Goal: Information Seeking & Learning: Learn about a topic

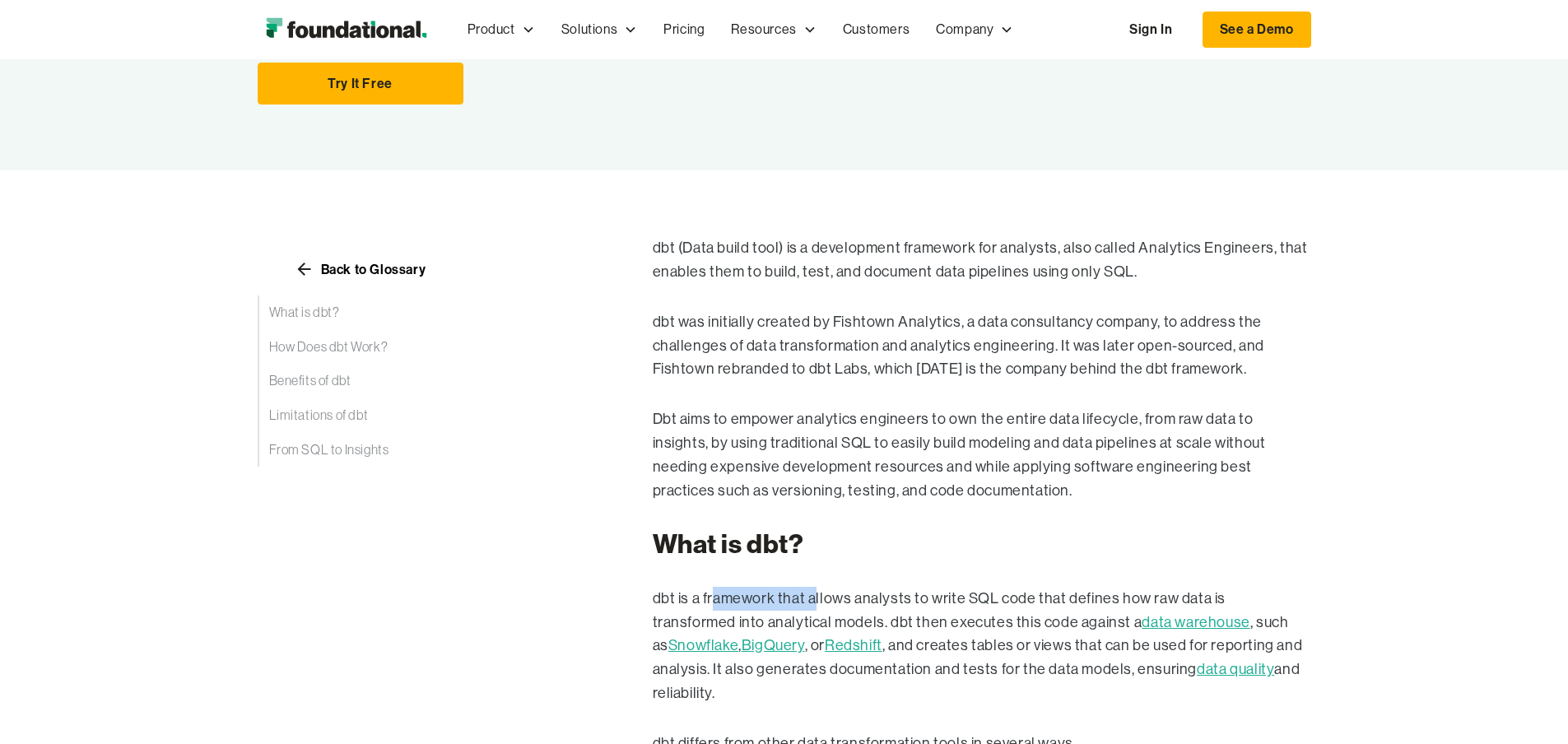
drag, startPoint x: 612, startPoint y: 577, endPoint x: 711, endPoint y: 575, distance: 99.0
click at [711, 587] on p "dbt is a framework that allows analysts to write SQL code that defines how raw …" at bounding box center [982, 646] width 659 height 119
drag, startPoint x: 539, startPoint y: 571, endPoint x: 595, endPoint y: 578, distance: 56.4
drag, startPoint x: 617, startPoint y: 578, endPoint x: 677, endPoint y: 580, distance: 60.0
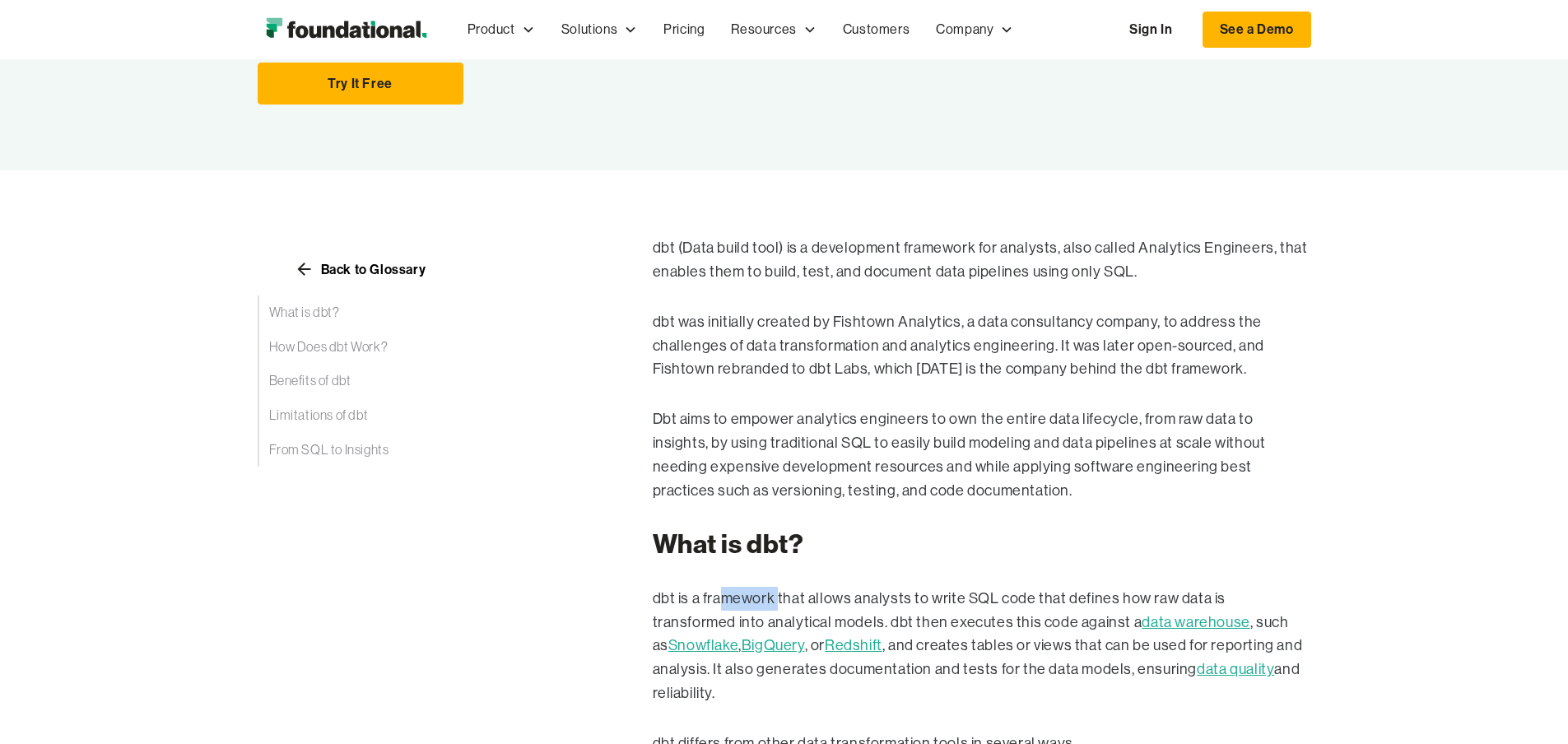
click at [673, 587] on p "dbt is a framework that allows analysts to write SQL code that defines how raw …" at bounding box center [982, 646] width 659 height 119
drag, startPoint x: 699, startPoint y: 579, endPoint x: 685, endPoint y: 577, distance: 14.1
click at [699, 587] on p "dbt is a framework that allows analysts to write SQL code that defines how raw …" at bounding box center [982, 646] width 659 height 119
drag, startPoint x: 551, startPoint y: 574, endPoint x: 642, endPoint y: 578, distance: 91.1
click at [653, 587] on p "dbt is a framework that allows analysts to write SQL code that defines how raw …" at bounding box center [982, 646] width 659 height 119
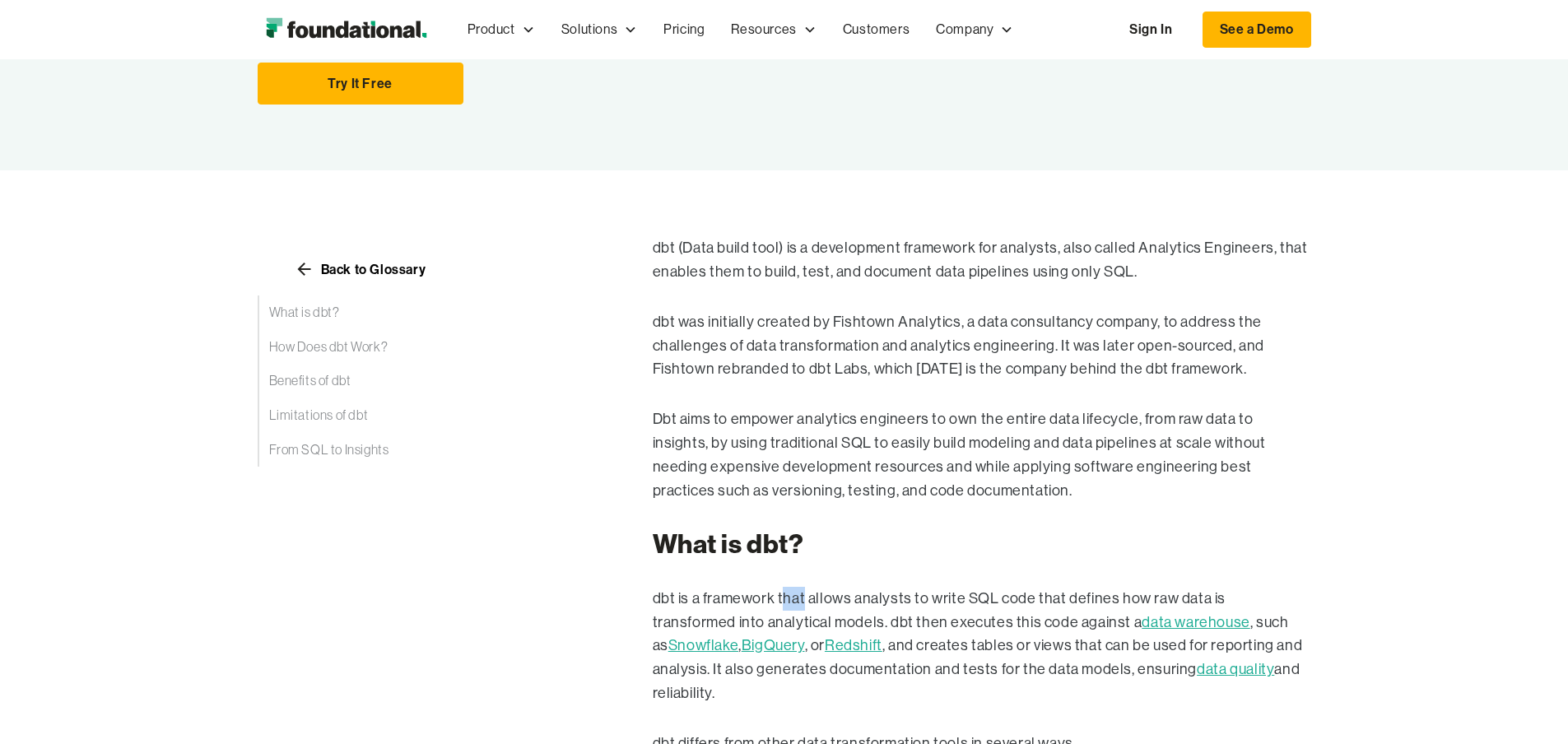
drag, startPoint x: 693, startPoint y: 574, endPoint x: 703, endPoint y: 574, distance: 10.0
click at [703, 587] on p "dbt is a framework that allows analysts to write SQL code that defines how raw …" at bounding box center [982, 646] width 659 height 119
drag, startPoint x: 796, startPoint y: 579, endPoint x: 842, endPoint y: 577, distance: 46.0
click at [841, 587] on p "dbt is a framework that allows analysts to write SQL code that defines how raw …" at bounding box center [982, 646] width 659 height 119
drag, startPoint x: 874, startPoint y: 569, endPoint x: 956, endPoint y: 574, distance: 82.2
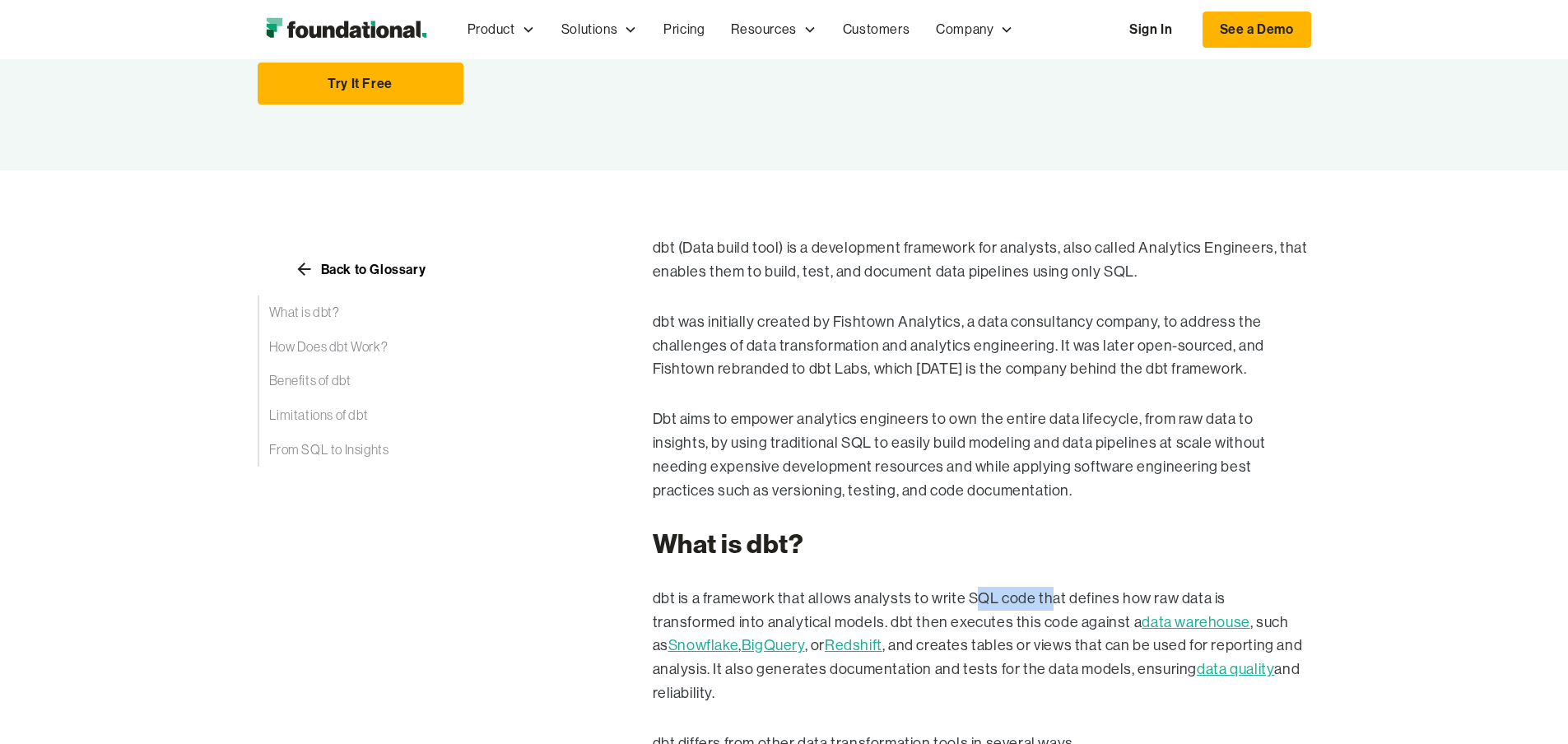
click at [946, 587] on p "dbt is a framework that allows analysts to write SQL code that defines how raw …" at bounding box center [982, 646] width 659 height 119
click at [997, 587] on p "dbt is a framework that allows analysts to write SQL code that defines how raw …" at bounding box center [982, 646] width 659 height 119
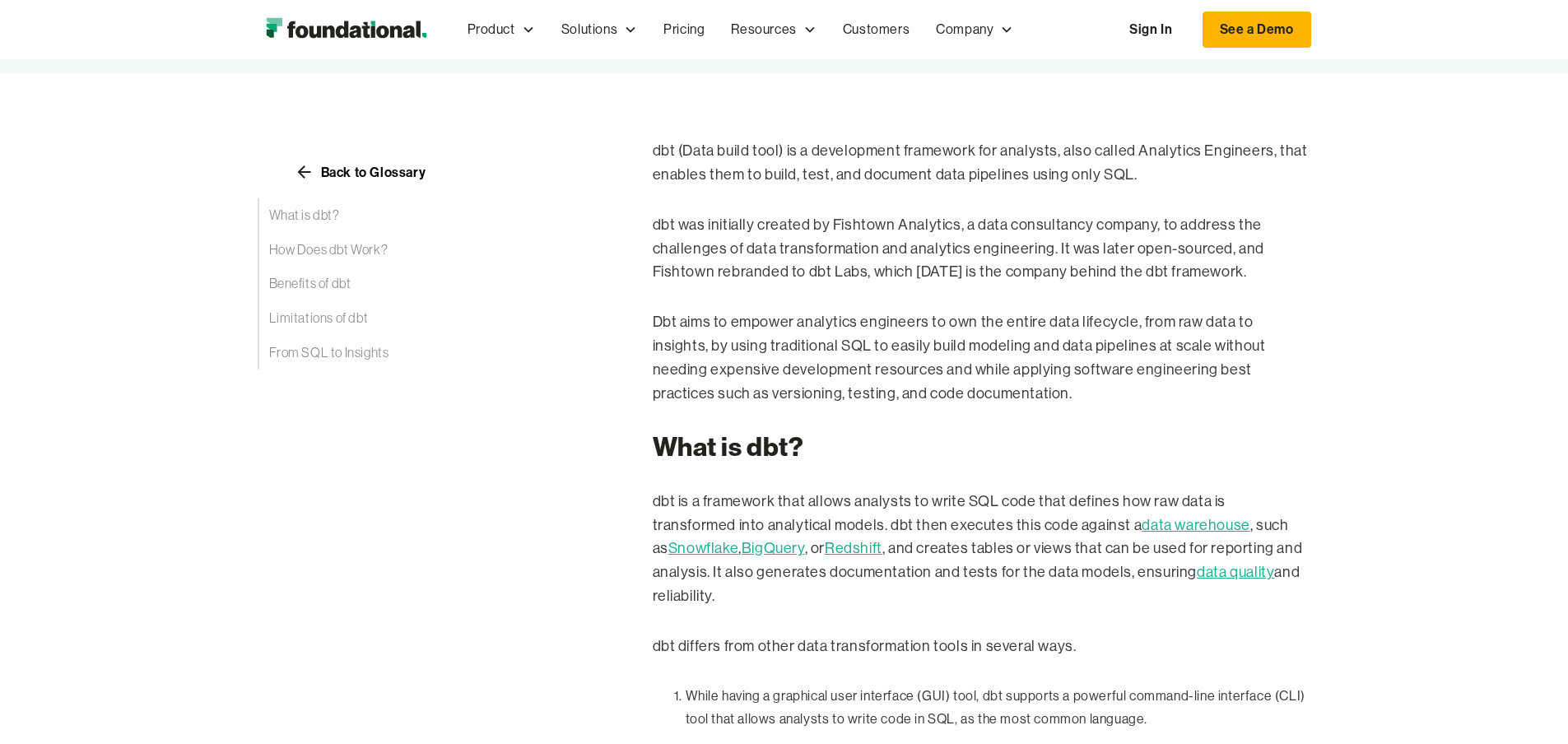
scroll to position [302, 0]
drag, startPoint x: 536, startPoint y: 500, endPoint x: 648, endPoint y: 500, distance: 112.0
drag, startPoint x: 674, startPoint y: 500, endPoint x: 712, endPoint y: 504, distance: 38.2
click at [710, 504] on p "dbt is a framework that allows analysts to write SQL code that defines how raw …" at bounding box center [982, 548] width 659 height 119
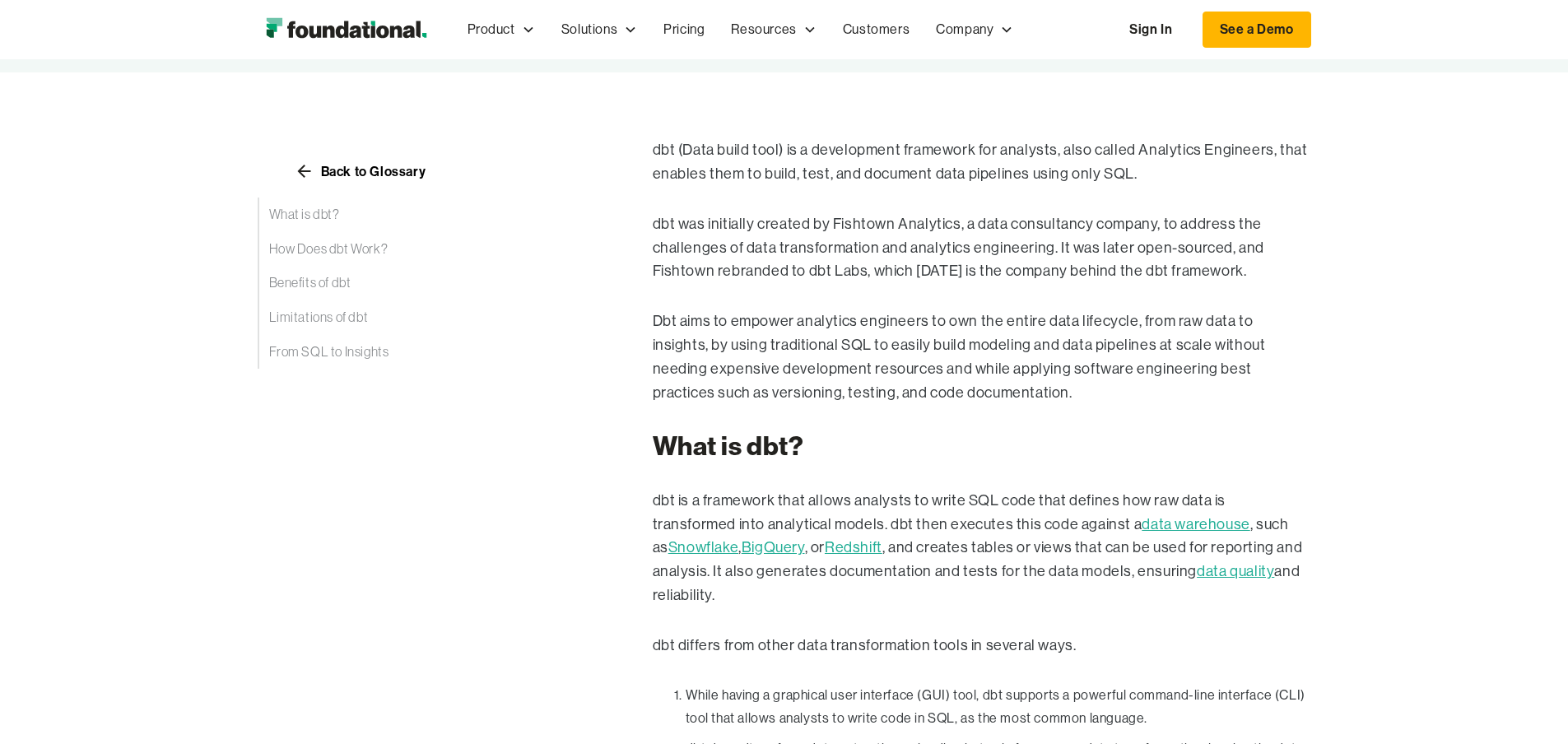
drag, startPoint x: 714, startPoint y: 504, endPoint x: 751, endPoint y: 509, distance: 37.3
click at [722, 506] on p "dbt is a framework that allows analysts to write SQL code that defines how raw …" at bounding box center [982, 548] width 659 height 119
drag, startPoint x: 1193, startPoint y: 505, endPoint x: 1303, endPoint y: 503, distance: 110.0
click at [1303, 503] on p "dbt is a framework that allows analysts to write SQL code that defines how raw …" at bounding box center [982, 548] width 659 height 119
drag, startPoint x: 1321, startPoint y: 502, endPoint x: 1357, endPoint y: 502, distance: 36.0
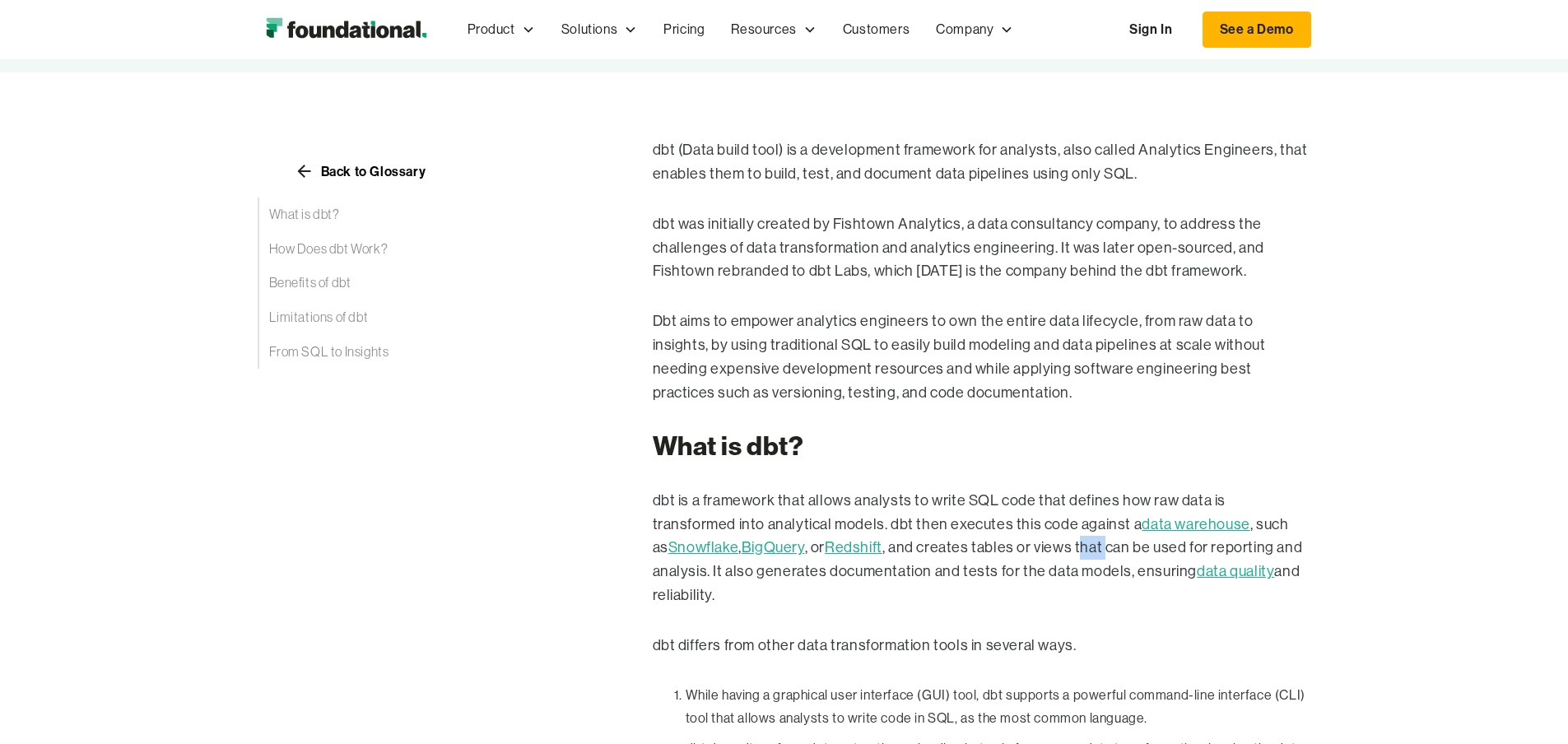
click at [1311, 502] on p "dbt is a framework that allows analysts to write SQL code that defines how raw …" at bounding box center [982, 548] width 659 height 119
drag, startPoint x: 1160, startPoint y: 502, endPoint x: 1235, endPoint y: 504, distance: 75.0
click at [1232, 504] on p "dbt is a framework that allows analysts to write SQL code that defines how raw …" at bounding box center [982, 548] width 659 height 119
drag, startPoint x: 1281, startPoint y: 502, endPoint x: 1291, endPoint y: 503, distance: 10.0
click at [1289, 503] on p "dbt is a framework that allows analysts to write SQL code that defines how raw …" at bounding box center [982, 548] width 659 height 119
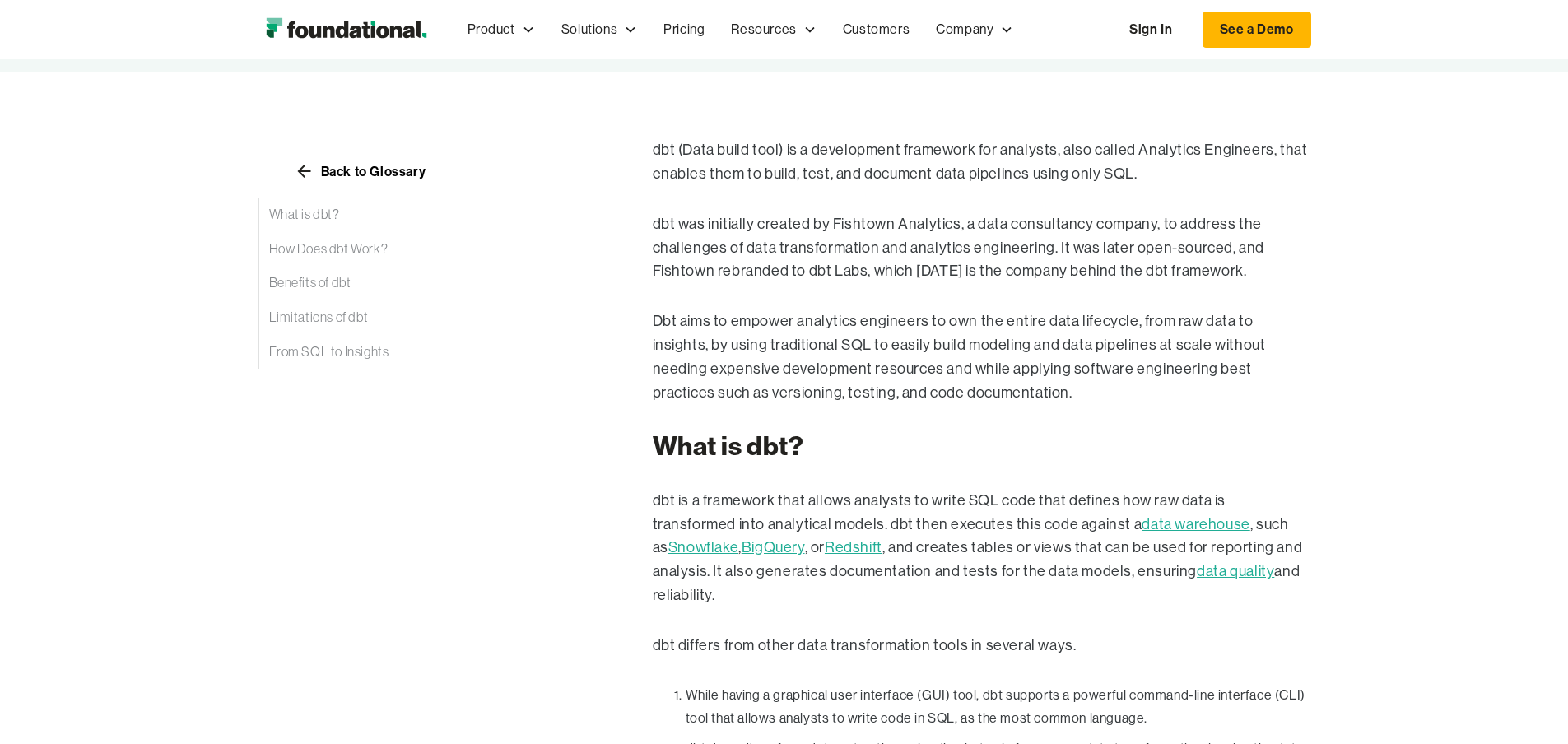
drag, startPoint x: 1307, startPoint y: 496, endPoint x: 1337, endPoint y: 496, distance: 30.0
click at [1311, 496] on p "dbt is a framework that allows analysts to write SQL code that defines how raw …" at bounding box center [982, 548] width 659 height 119
drag, startPoint x: 1354, startPoint y: 495, endPoint x: 1454, endPoint y: 496, distance: 100.0
click at [1311, 496] on p "dbt is a framework that allows analysts to write SQL code that defines how raw …" at bounding box center [982, 548] width 659 height 119
drag, startPoint x: 641, startPoint y: 523, endPoint x: 712, endPoint y: 524, distance: 71.0
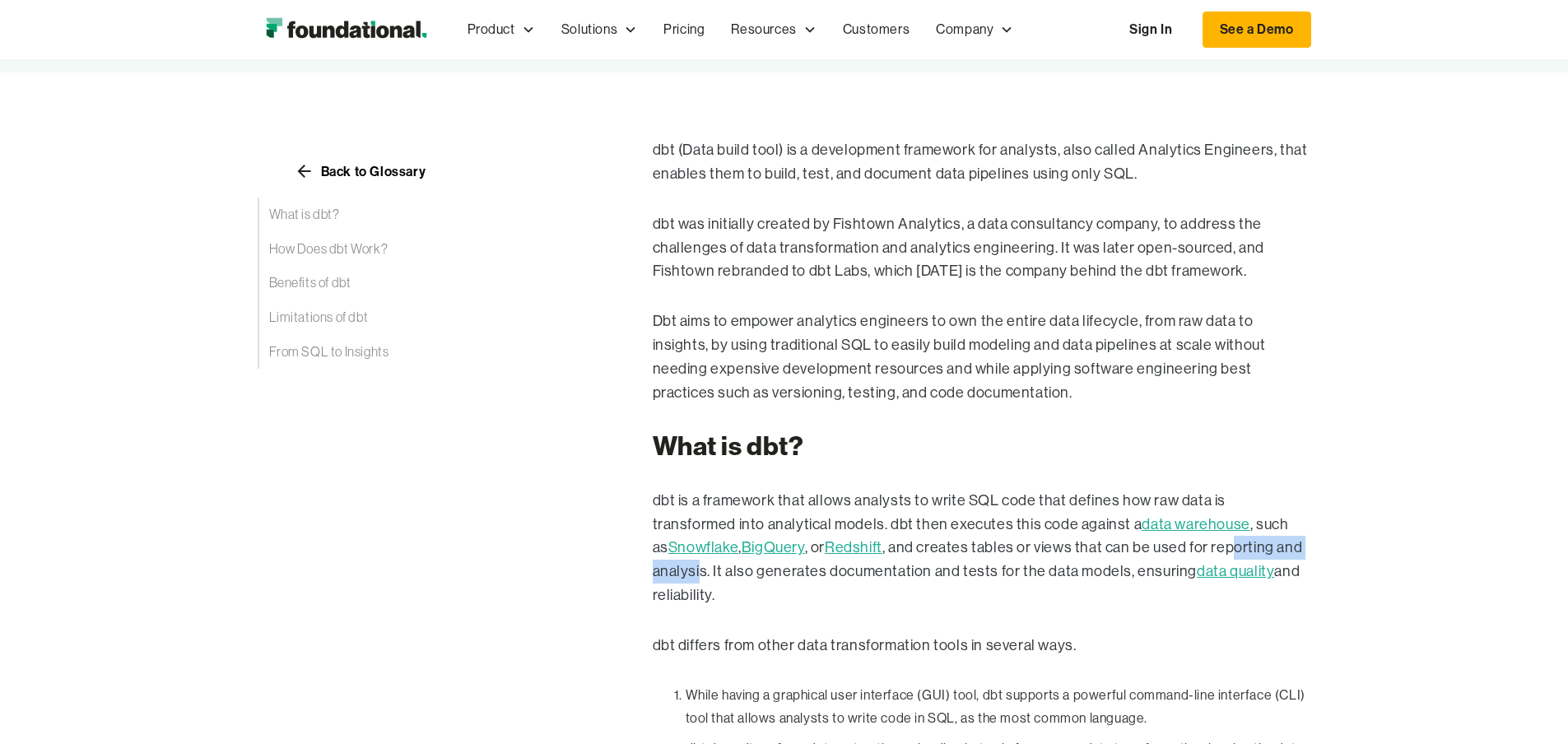
click at [712, 524] on p "dbt is a framework that allows analysts to write SQL code that defines how raw …" at bounding box center [982, 548] width 659 height 119
drag, startPoint x: 1168, startPoint y: 501, endPoint x: 1280, endPoint y: 499, distance: 112.0
click at [1280, 499] on p "dbt is a framework that allows analysts to write SQL code that defines how raw …" at bounding box center [982, 548] width 659 height 119
drag, startPoint x: 1315, startPoint y: 500, endPoint x: 1375, endPoint y: 500, distance: 60.0
click at [1311, 500] on p "dbt is a framework that allows analysts to write SQL code that defines how raw …" at bounding box center [982, 548] width 659 height 119
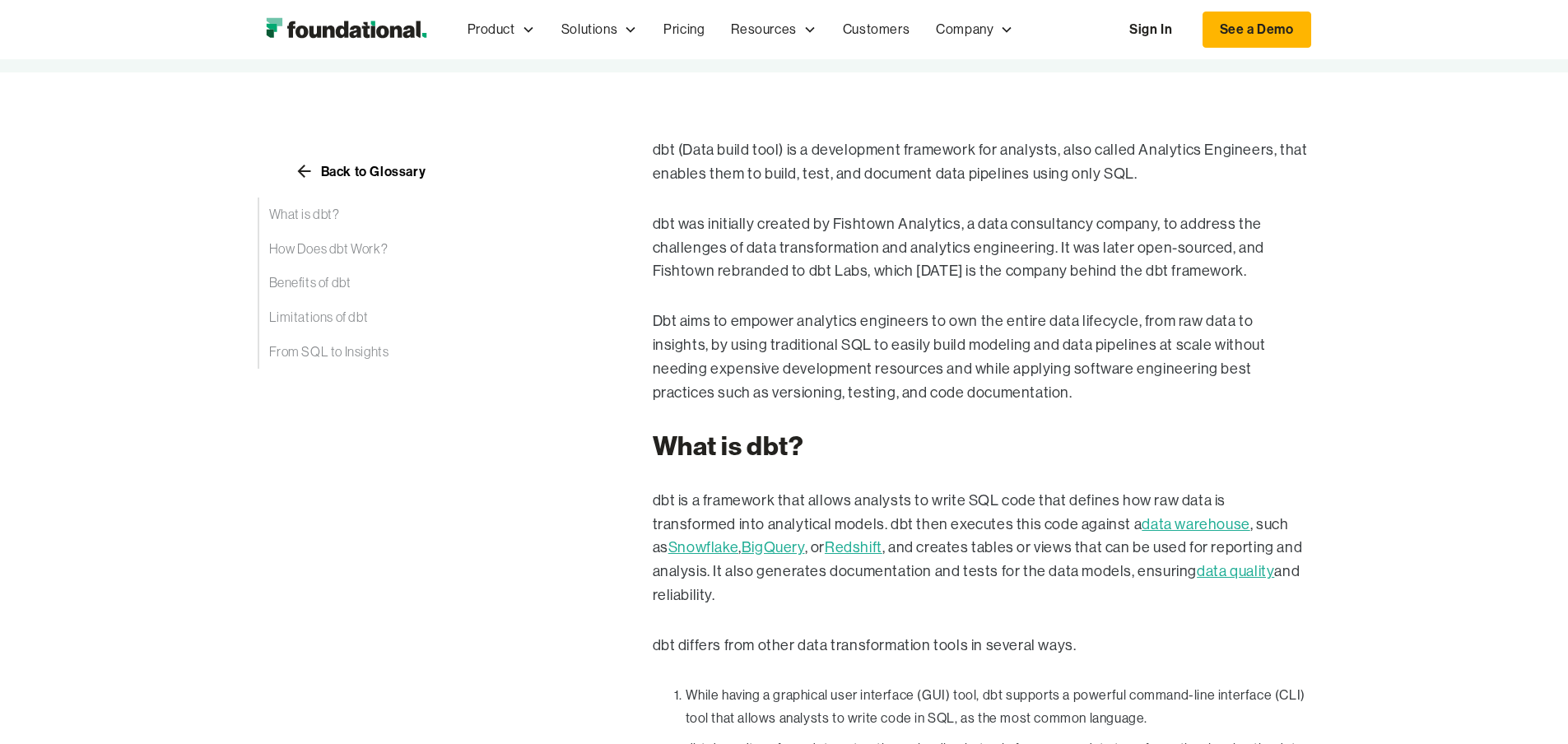
drag, startPoint x: 1419, startPoint y: 494, endPoint x: 1395, endPoint y: 500, distance: 24.7
click at [1311, 495] on p "dbt is a framework that allows analysts to write SQL code that defines how raw …" at bounding box center [982, 548] width 659 height 119
drag, startPoint x: 577, startPoint y: 524, endPoint x: 698, endPoint y: 527, distance: 121.0
drag, startPoint x: 723, startPoint y: 527, endPoint x: 740, endPoint y: 529, distance: 17.1
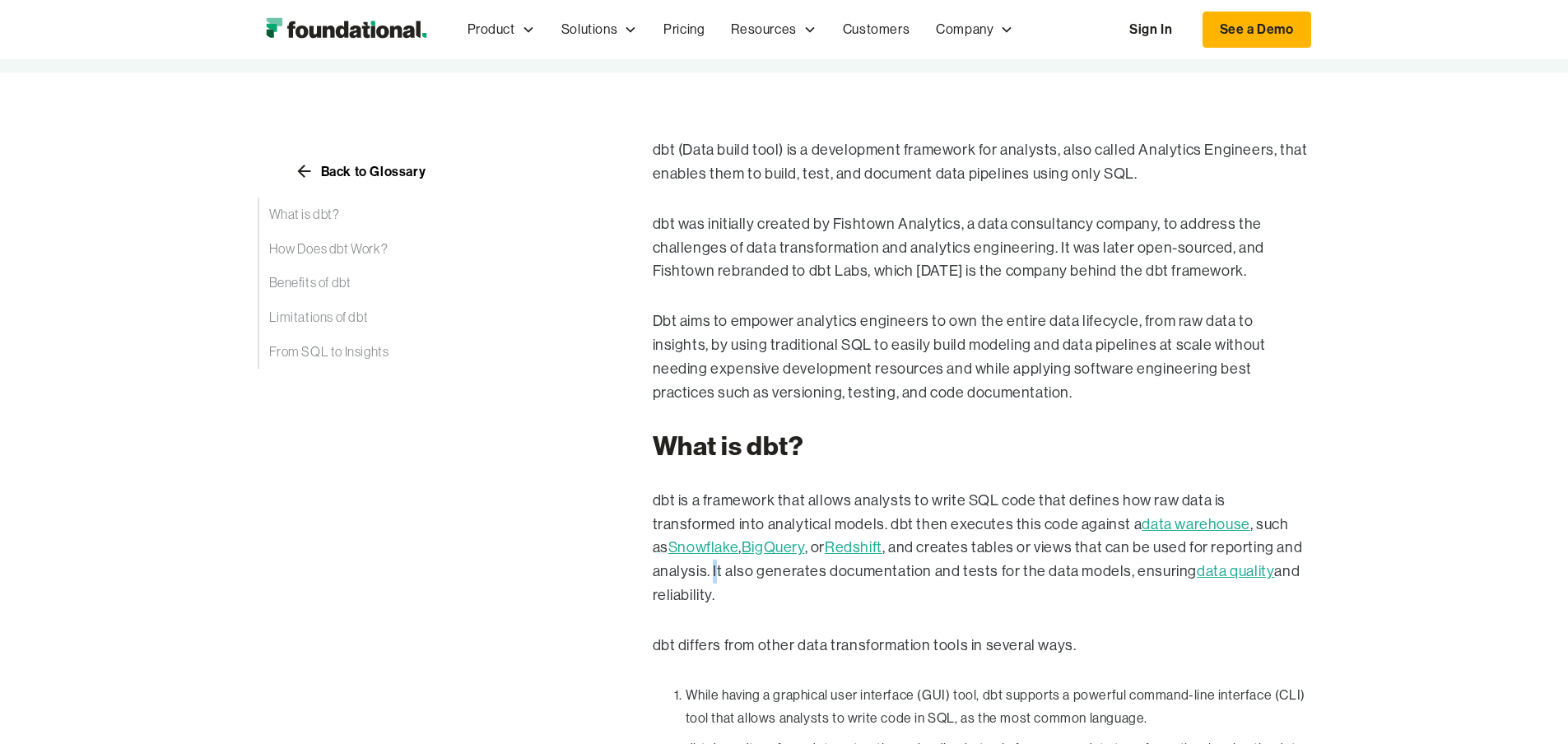
click at [740, 529] on p "dbt is a framework that allows analysts to write SQL code that defines how raw …" at bounding box center [982, 548] width 659 height 119
drag, startPoint x: 690, startPoint y: 527, endPoint x: 733, endPoint y: 531, distance: 43.2
click at [733, 531] on p "dbt is a framework that allows analysts to write SQL code that defines how raw …" at bounding box center [982, 548] width 659 height 119
drag, startPoint x: 759, startPoint y: 526, endPoint x: 866, endPoint y: 527, distance: 107.0
click at [860, 528] on p "dbt is a framework that allows analysts to write SQL code that defines how raw …" at bounding box center [982, 548] width 659 height 119
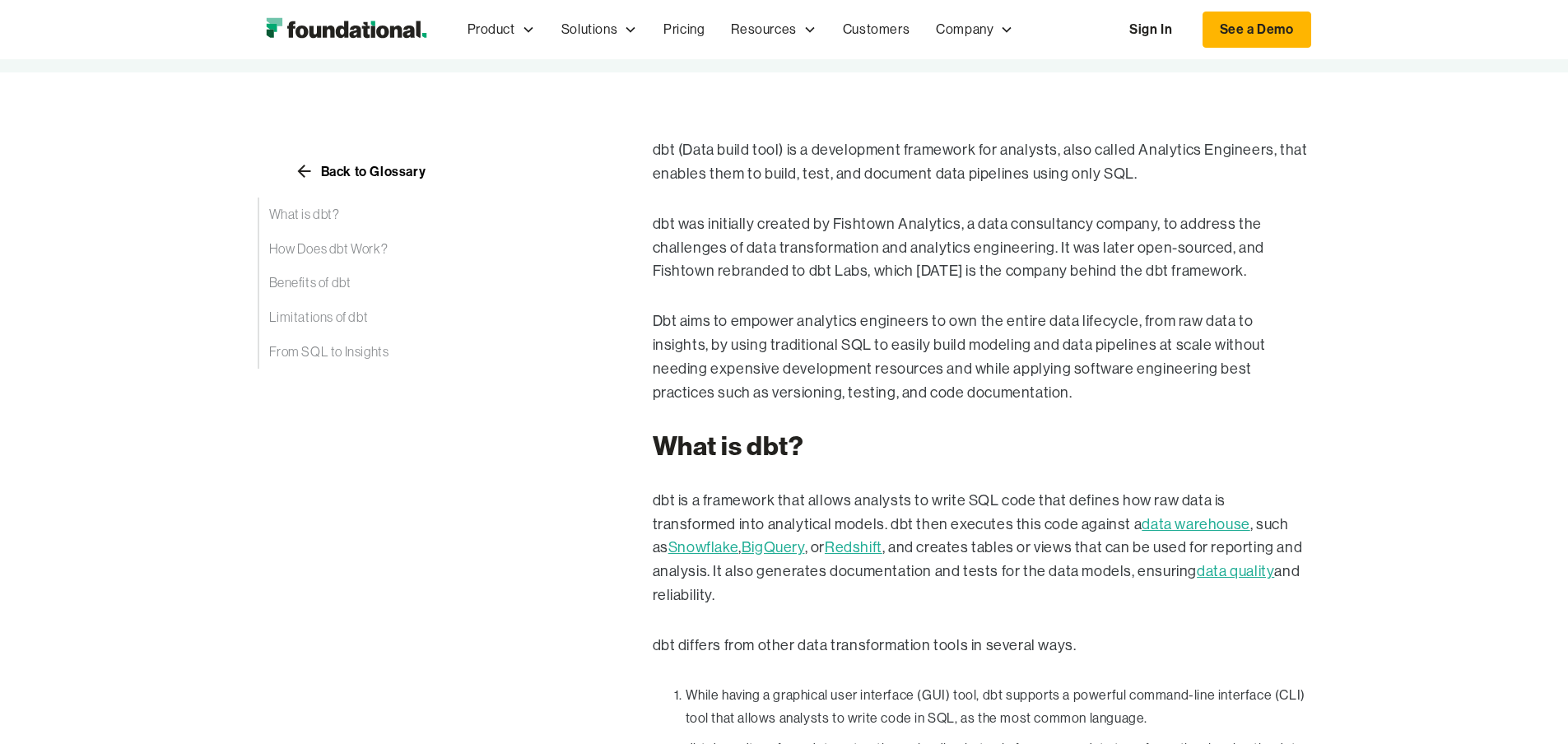
click at [873, 527] on p "dbt is a framework that allows analysts to write SQL code that defines how raw …" at bounding box center [982, 548] width 659 height 119
drag, startPoint x: 857, startPoint y: 527, endPoint x: 940, endPoint y: 524, distance: 83.1
click at [940, 524] on p "dbt is a framework that allows analysts to write SQL code that defines how raw …" at bounding box center [982, 548] width 659 height 119
drag, startPoint x: 733, startPoint y: 526, endPoint x: 785, endPoint y: 527, distance: 52.0
click at [784, 527] on p "dbt is a framework that allows analysts to write SQL code that defines how raw …" at bounding box center [982, 548] width 659 height 119
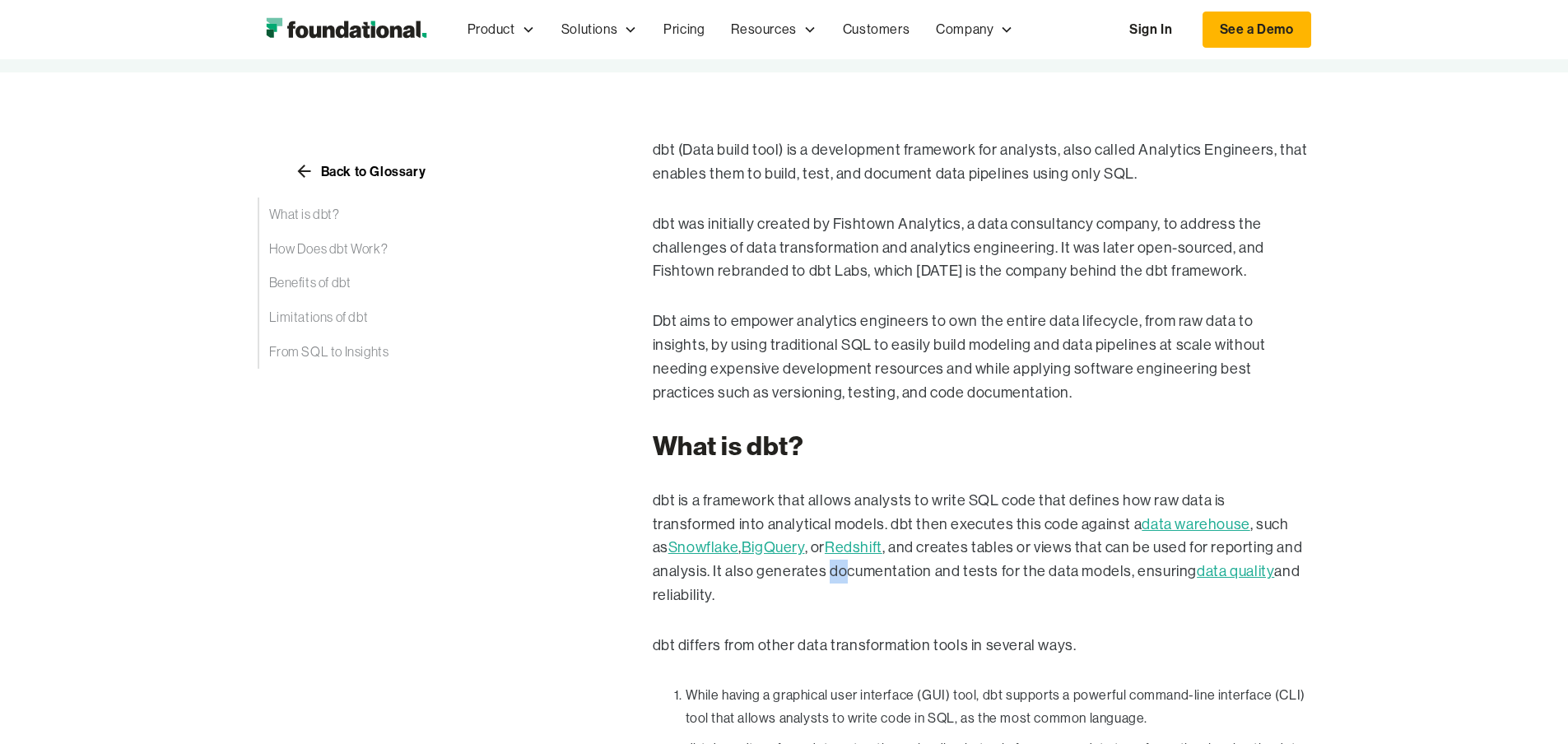
drag, startPoint x: 839, startPoint y: 526, endPoint x: 854, endPoint y: 526, distance: 15.0
click at [853, 526] on p "dbt is a framework that allows analysts to write SQL code that defines how raw …" at bounding box center [982, 548] width 659 height 119
drag, startPoint x: 885, startPoint y: 526, endPoint x: 913, endPoint y: 523, distance: 28.2
click at [907, 525] on p "dbt is a framework that allows analysts to write SQL code that defines how raw …" at bounding box center [982, 548] width 659 height 119
drag, startPoint x: 933, startPoint y: 525, endPoint x: 944, endPoint y: 526, distance: 11.0
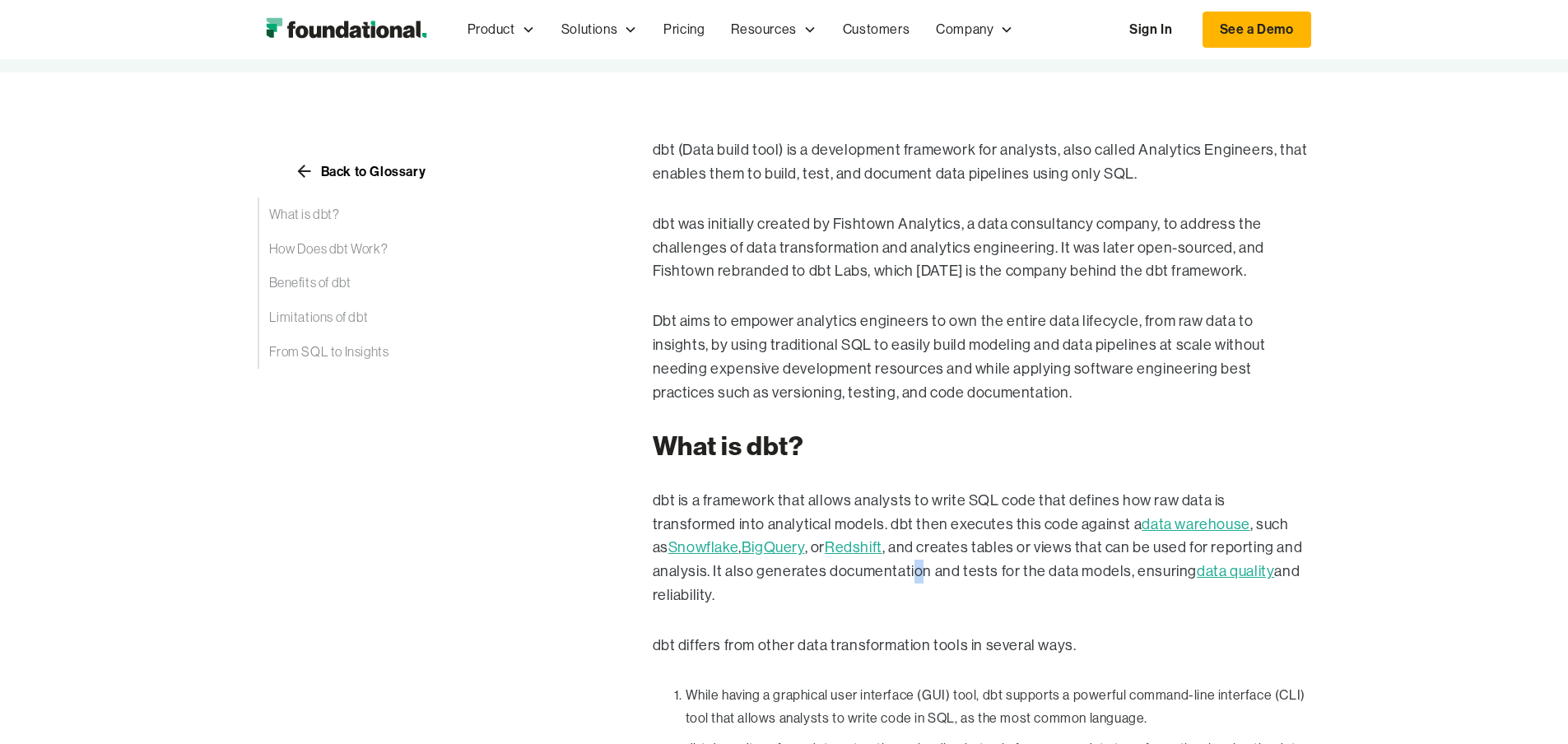
click at [934, 525] on p "dbt is a framework that allows analysts to write SQL code that defines how raw …" at bounding box center [982, 548] width 659 height 119
drag, startPoint x: 990, startPoint y: 527, endPoint x: 1057, endPoint y: 527, distance: 67.0
click at [1033, 527] on p "dbt is a framework that allows analysts to write SQL code that defines how raw …" at bounding box center [982, 548] width 659 height 119
click at [1156, 527] on p "dbt is a framework that allows analysts to write SQL code that defines how raw …" at bounding box center [982, 548] width 659 height 119
drag, startPoint x: 1014, startPoint y: 527, endPoint x: 1113, endPoint y: 530, distance: 99.0
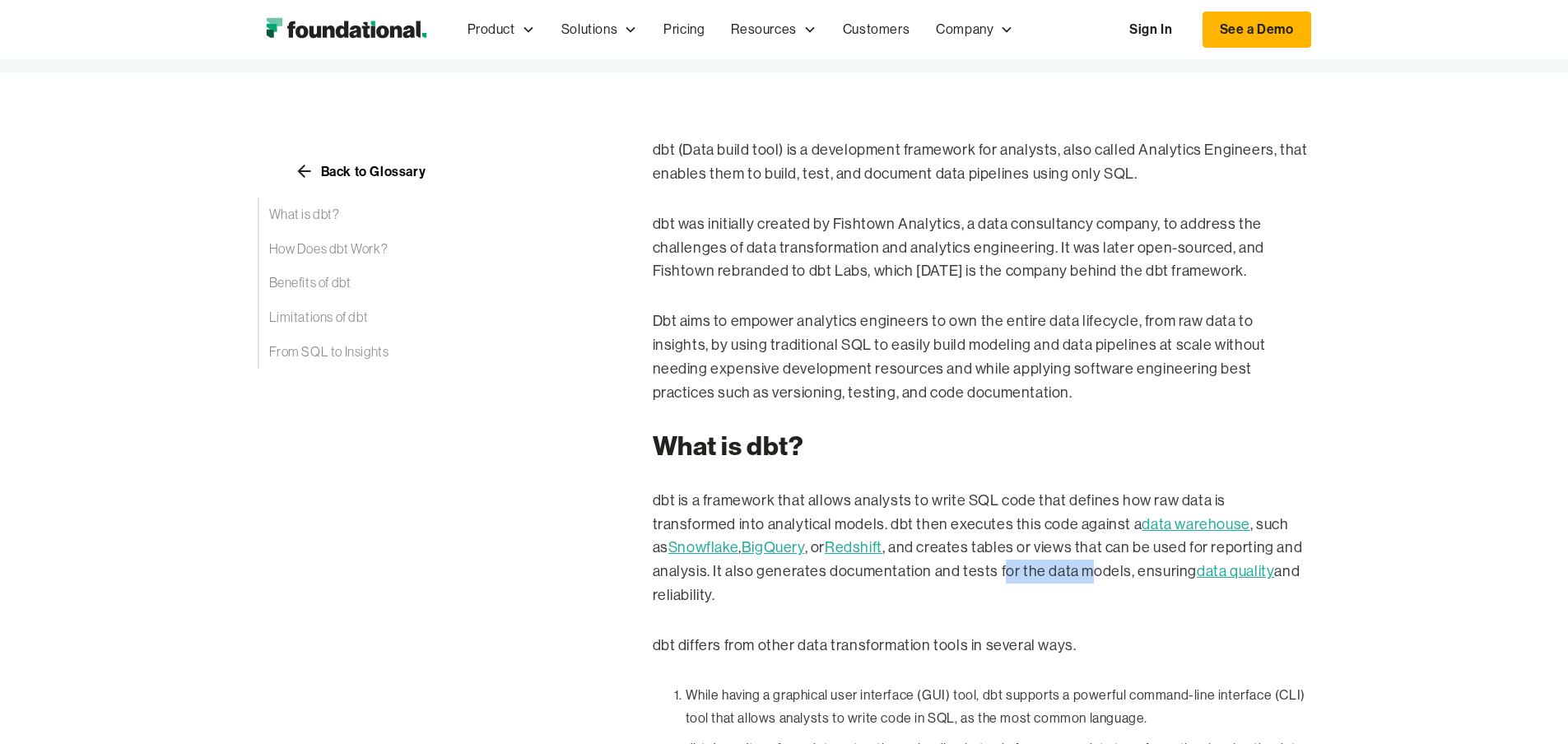
click at [1096, 527] on p "dbt is a framework that allows analysts to write SQL code that defines how raw …" at bounding box center [982, 548] width 659 height 119
drag, startPoint x: 1115, startPoint y: 530, endPoint x: 1137, endPoint y: 532, distance: 22.1
click at [1120, 531] on p "dbt is a framework that allows analysts to write SQL code that defines how raw …" at bounding box center [982, 548] width 659 height 119
drag, startPoint x: 1162, startPoint y: 527, endPoint x: 1207, endPoint y: 530, distance: 45.1
click at [1183, 527] on p "dbt is a framework that allows analysts to write SQL code that defines how raw …" at bounding box center [982, 548] width 659 height 119
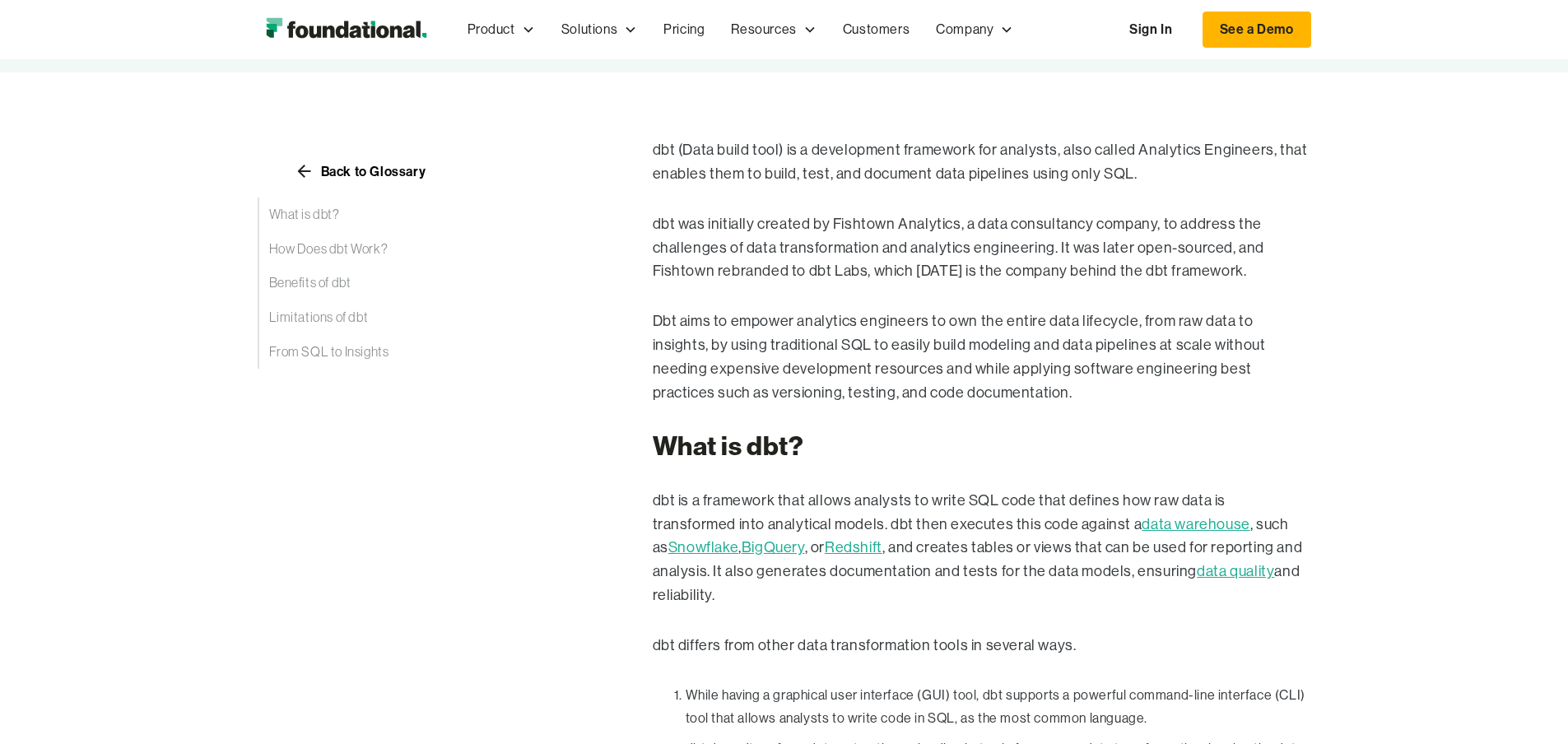
click at [1311, 521] on p "dbt is a framework that allows analysts to write SQL code that defines how raw …" at bounding box center [982, 548] width 659 height 119
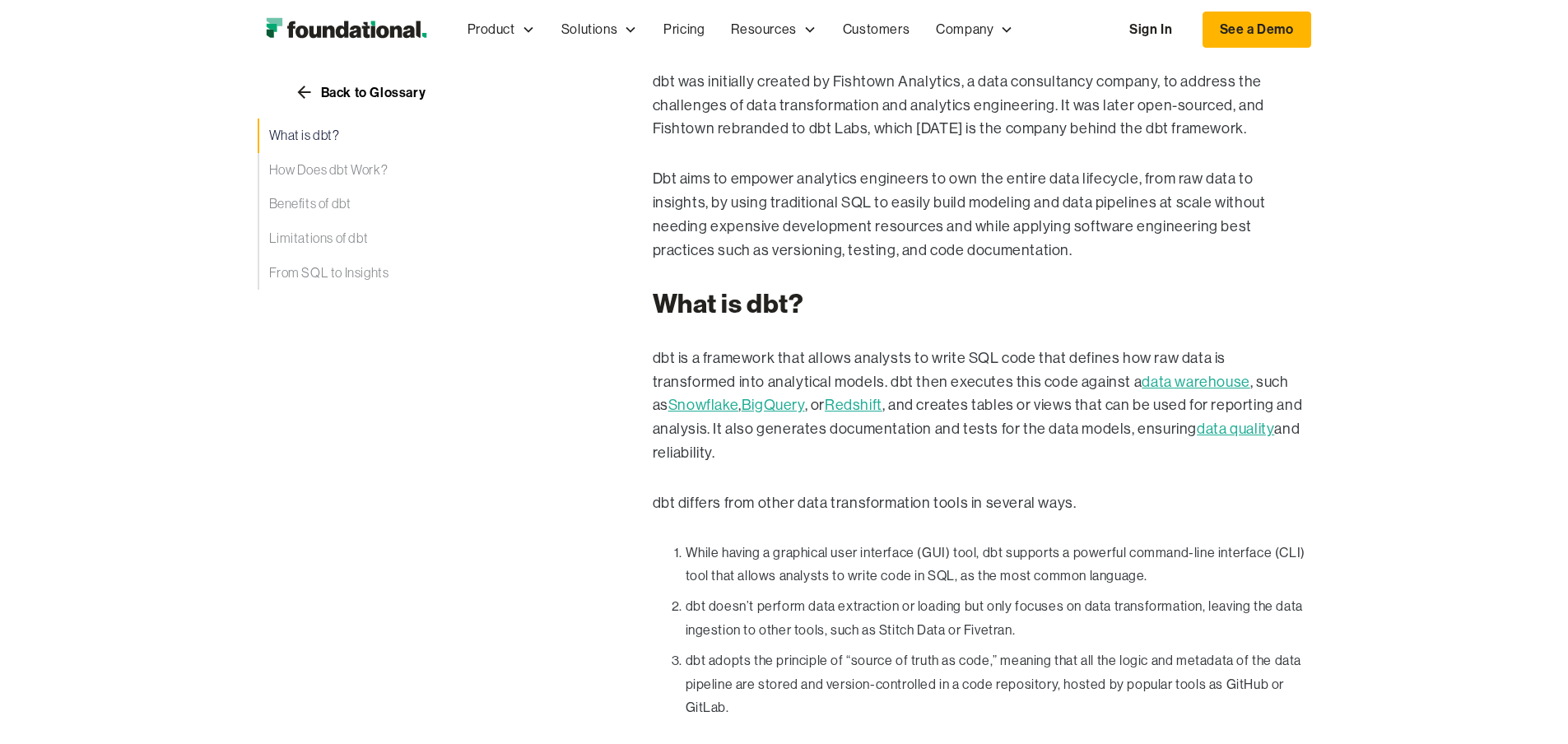
scroll to position [617, 0]
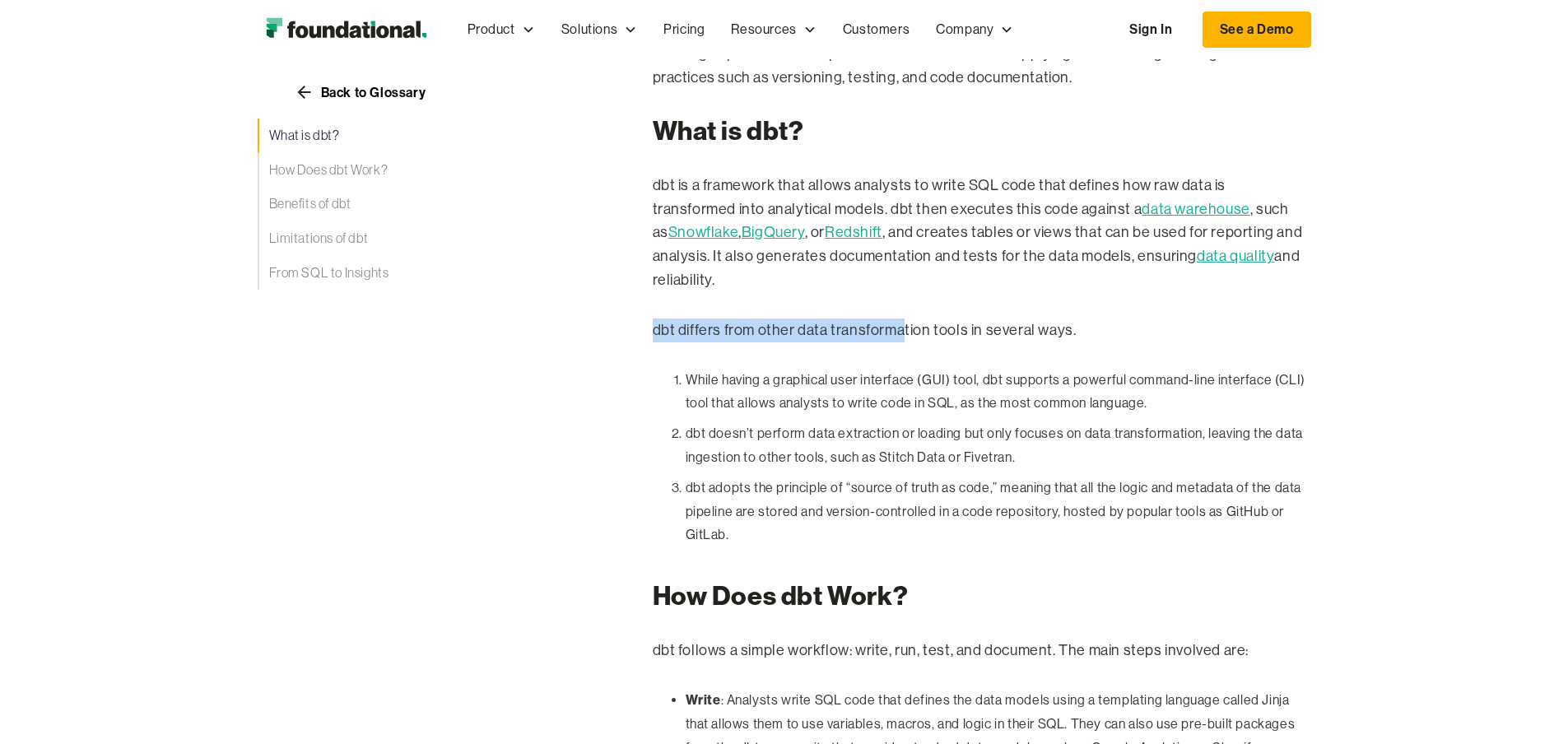
drag, startPoint x: 543, startPoint y: 254, endPoint x: 797, endPoint y: 258, distance: 254.0
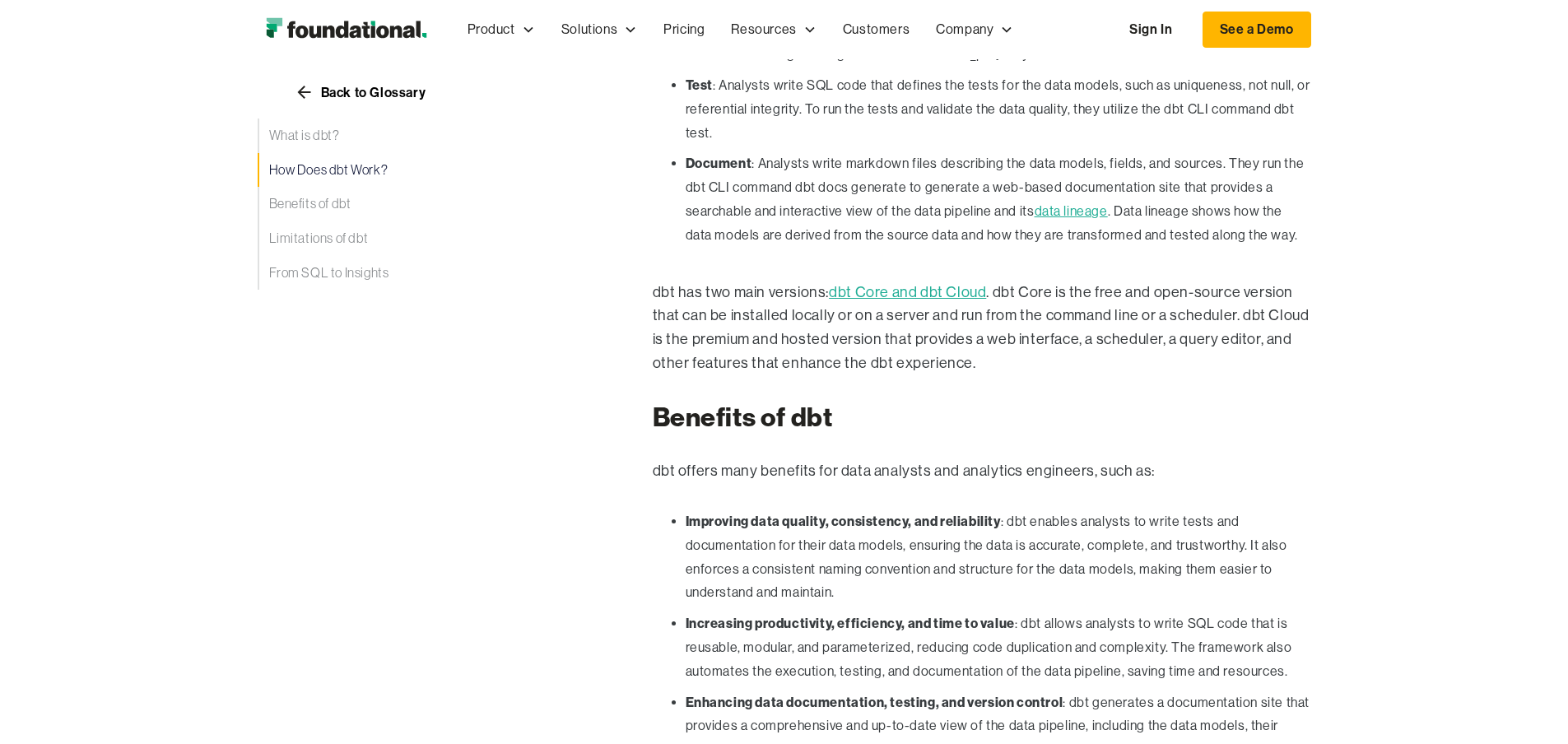
scroll to position [1390, 0]
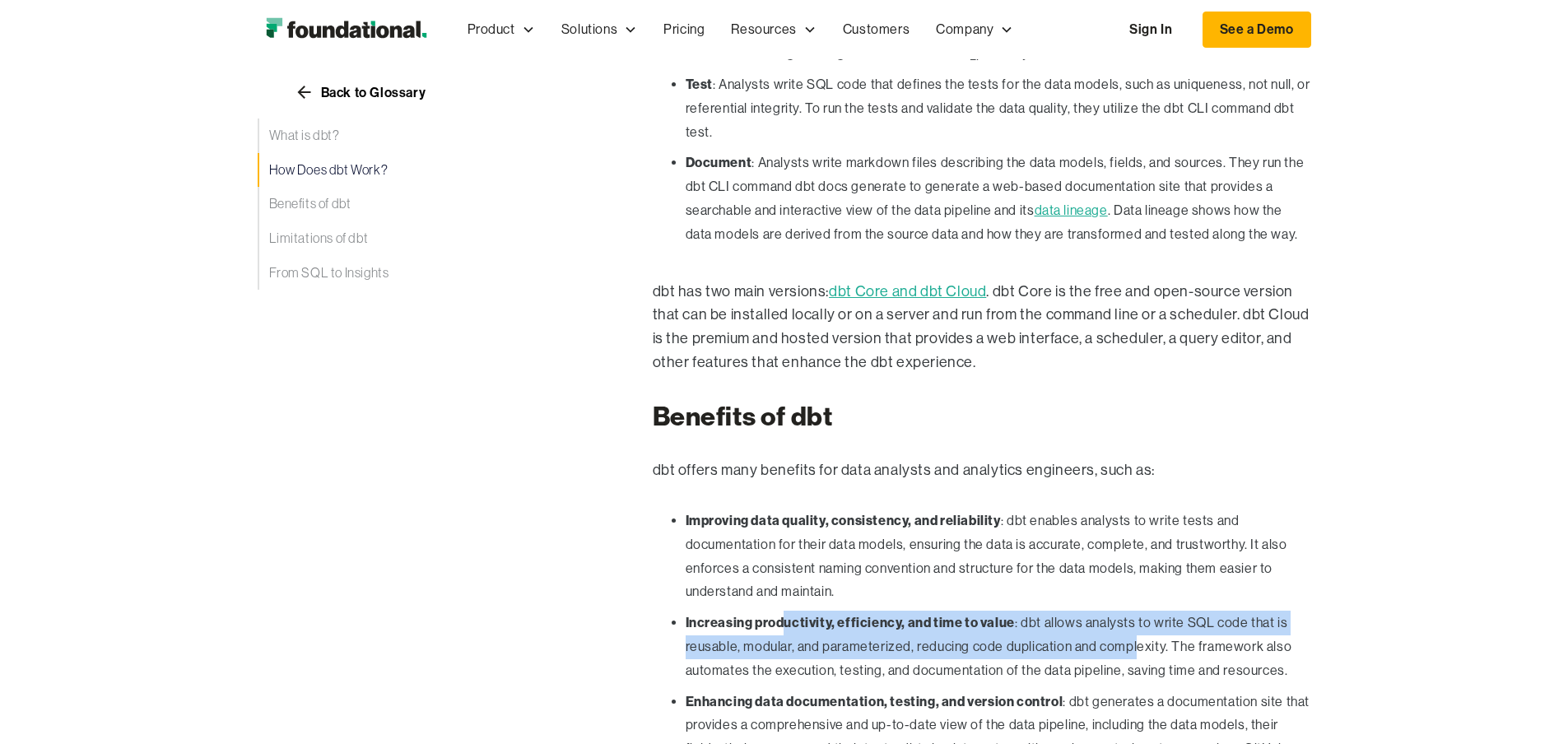
drag, startPoint x: 689, startPoint y: 408, endPoint x: 819, endPoint y: 417, distance: 130.3
click at [811, 611] on li "Increasing productivity, efficiency, and time to value : dbt allows analysts to…" at bounding box center [998, 647] width 625 height 72
drag, startPoint x: 861, startPoint y: 414, endPoint x: 915, endPoint y: 421, distance: 54.5
click at [914, 611] on li "Increasing productivity, efficiency, and time to value : dbt allows analysts to…" at bounding box center [998, 647] width 625 height 72
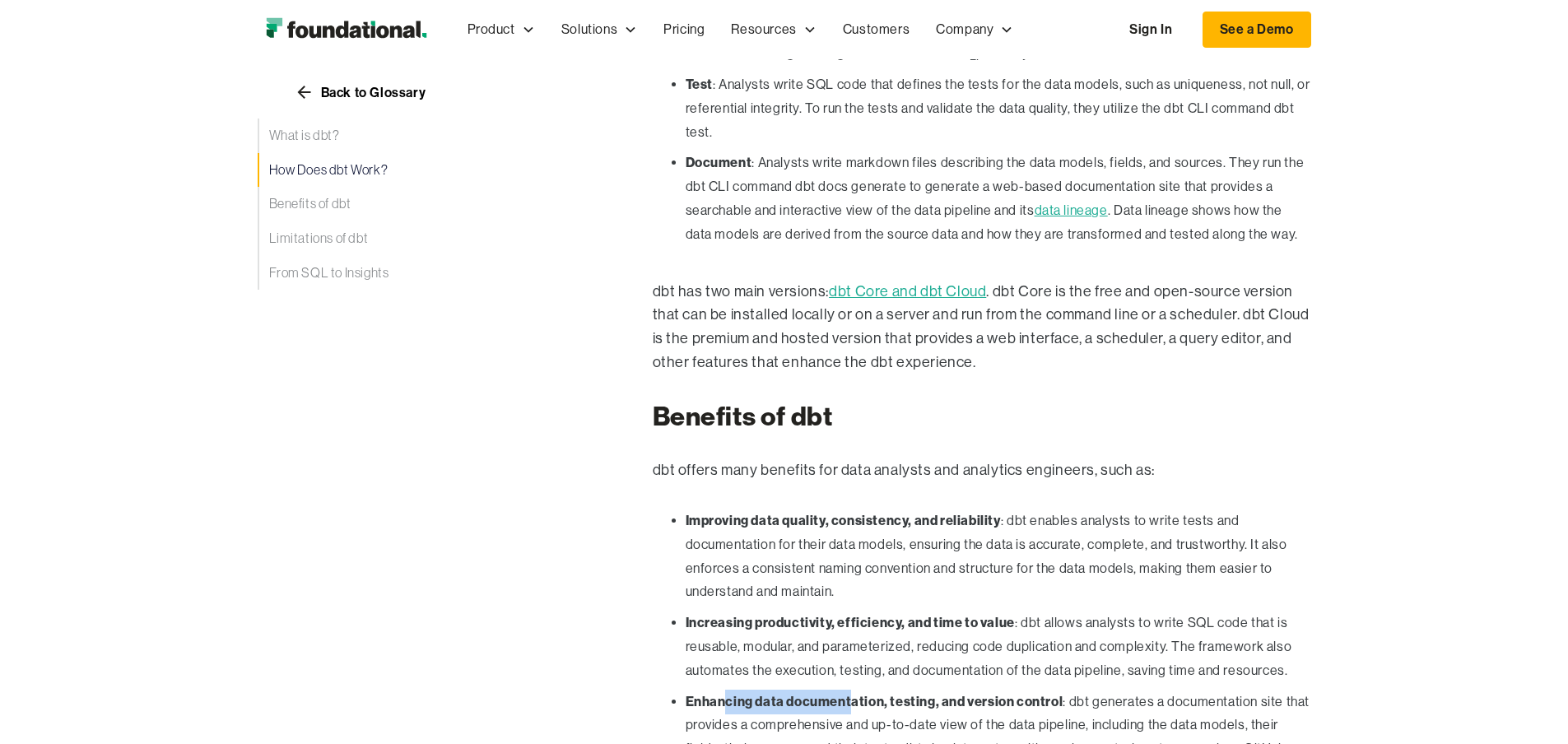
drag, startPoint x: 667, startPoint y: 495, endPoint x: 802, endPoint y: 485, distance: 135.4
click at [769, 690] on li "Enhancing data documentation, testing, and version control : dbt generates a do…" at bounding box center [998, 738] width 625 height 95
click at [847, 693] on strong "Enhancing data documentation, testing, and version control" at bounding box center [874, 701] width 378 height 16
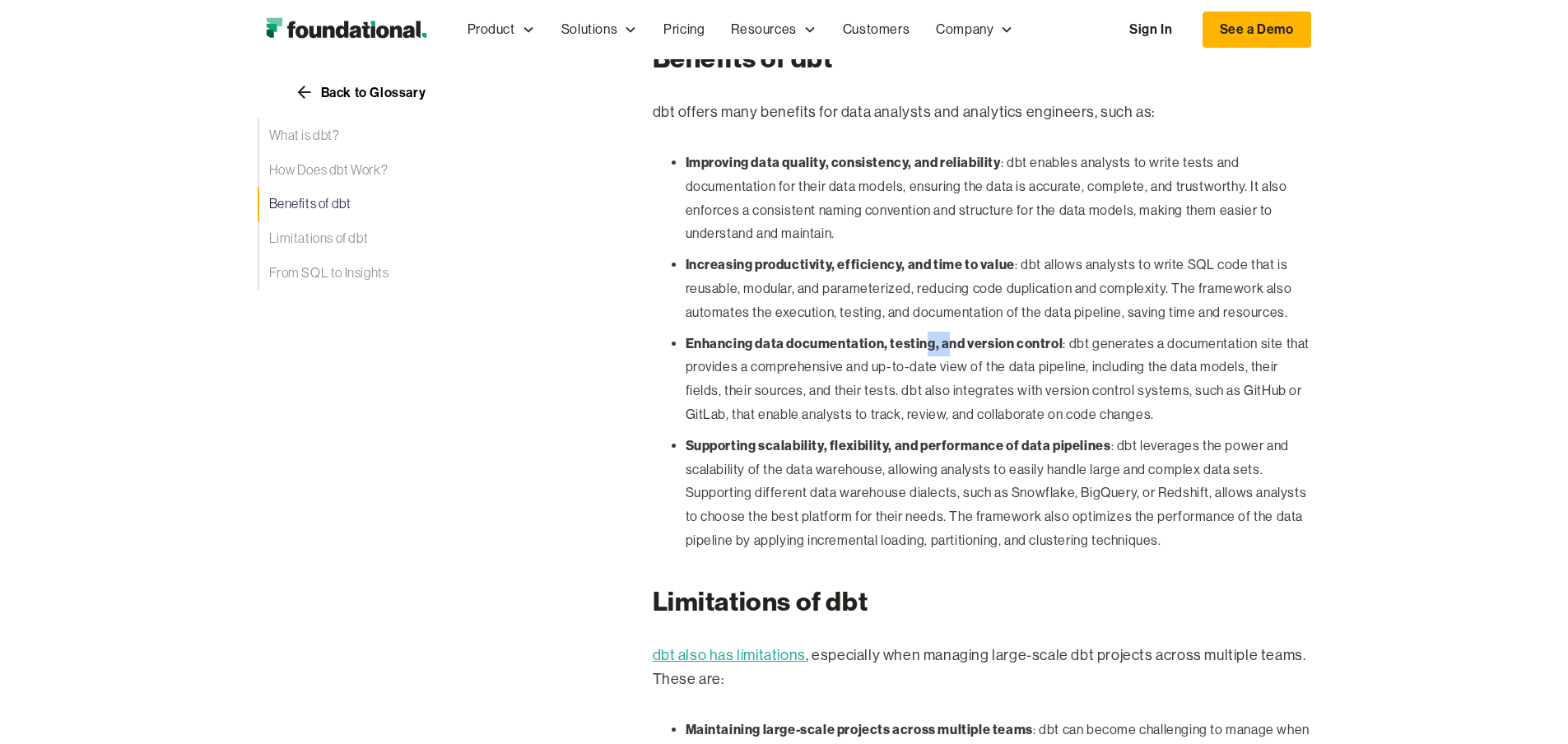
scroll to position [2076, 0]
